Goal: Information Seeking & Learning: Learn about a topic

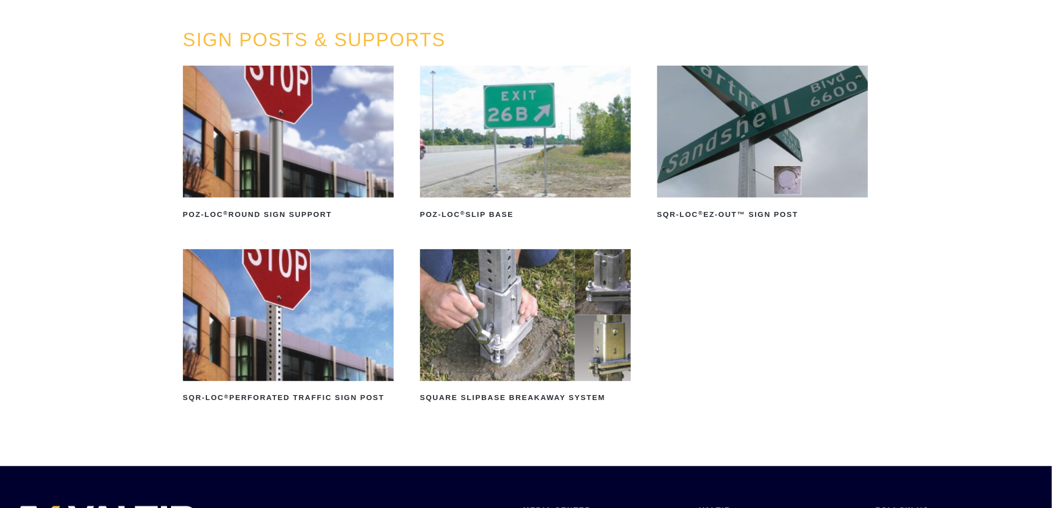
scroll to position [110, 0]
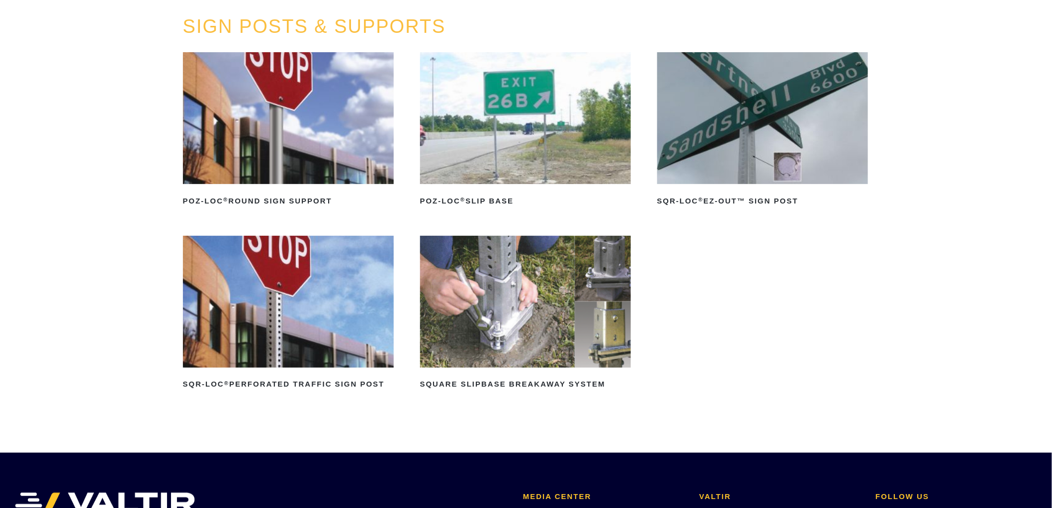
click at [302, 315] on img at bounding box center [288, 302] width 211 height 132
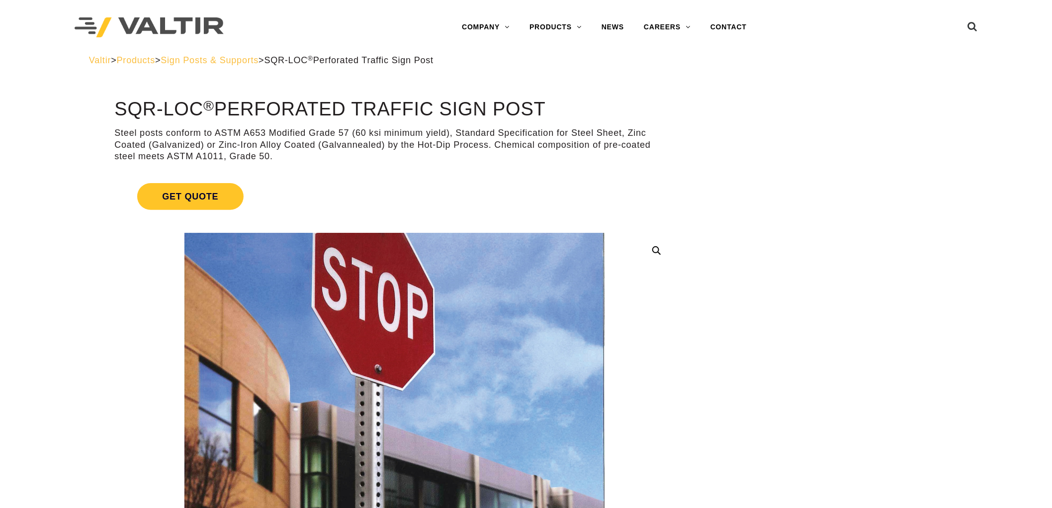
drag, startPoint x: 201, startPoint y: 105, endPoint x: 88, endPoint y: 112, distance: 113.6
drag, startPoint x: 224, startPoint y: 107, endPoint x: 549, endPoint y: 106, distance: 324.7
click at [549, 106] on h1 "SQR-LOC ® Perforated Traffic Sign Post" at bounding box center [394, 109] width 560 height 21
copy h1 "Perforated Traffic Sign Post"
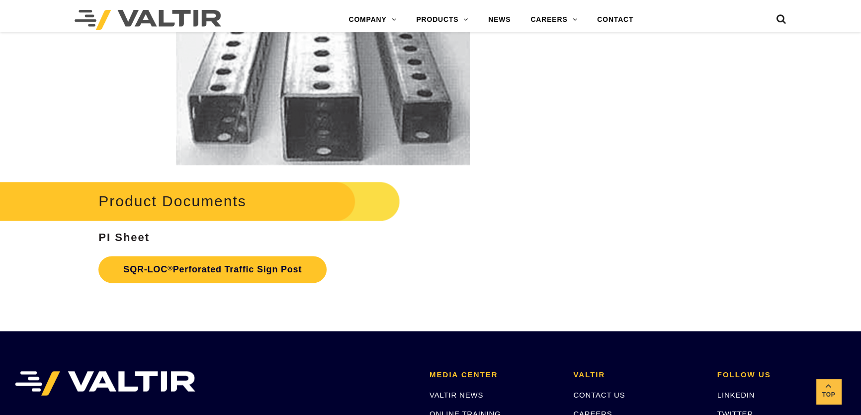
scroll to position [1763, 0]
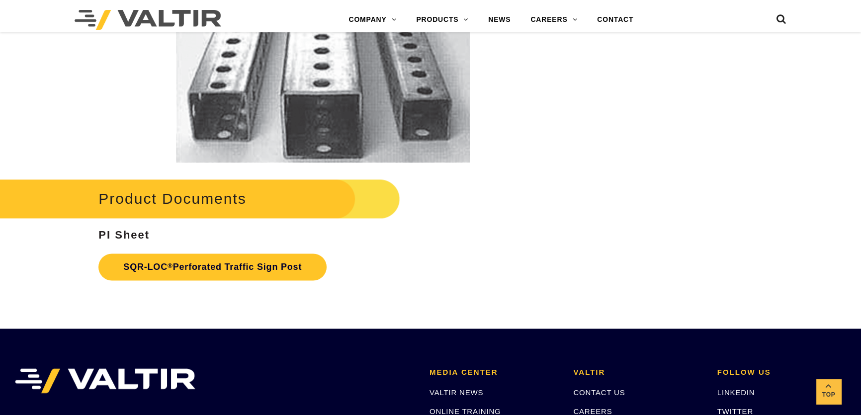
click at [230, 263] on link "SQR-LOC ® Perforated Traffic Sign Post" at bounding box center [212, 267] width 228 height 27
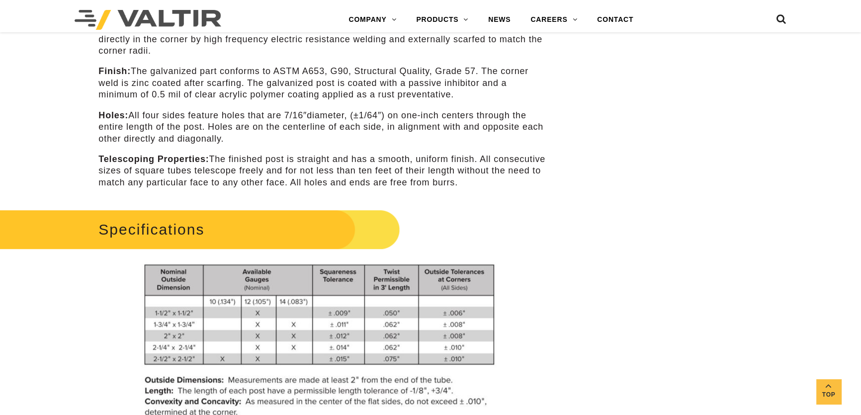
scroll to position [509, 0]
